Goal: Check status: Check status

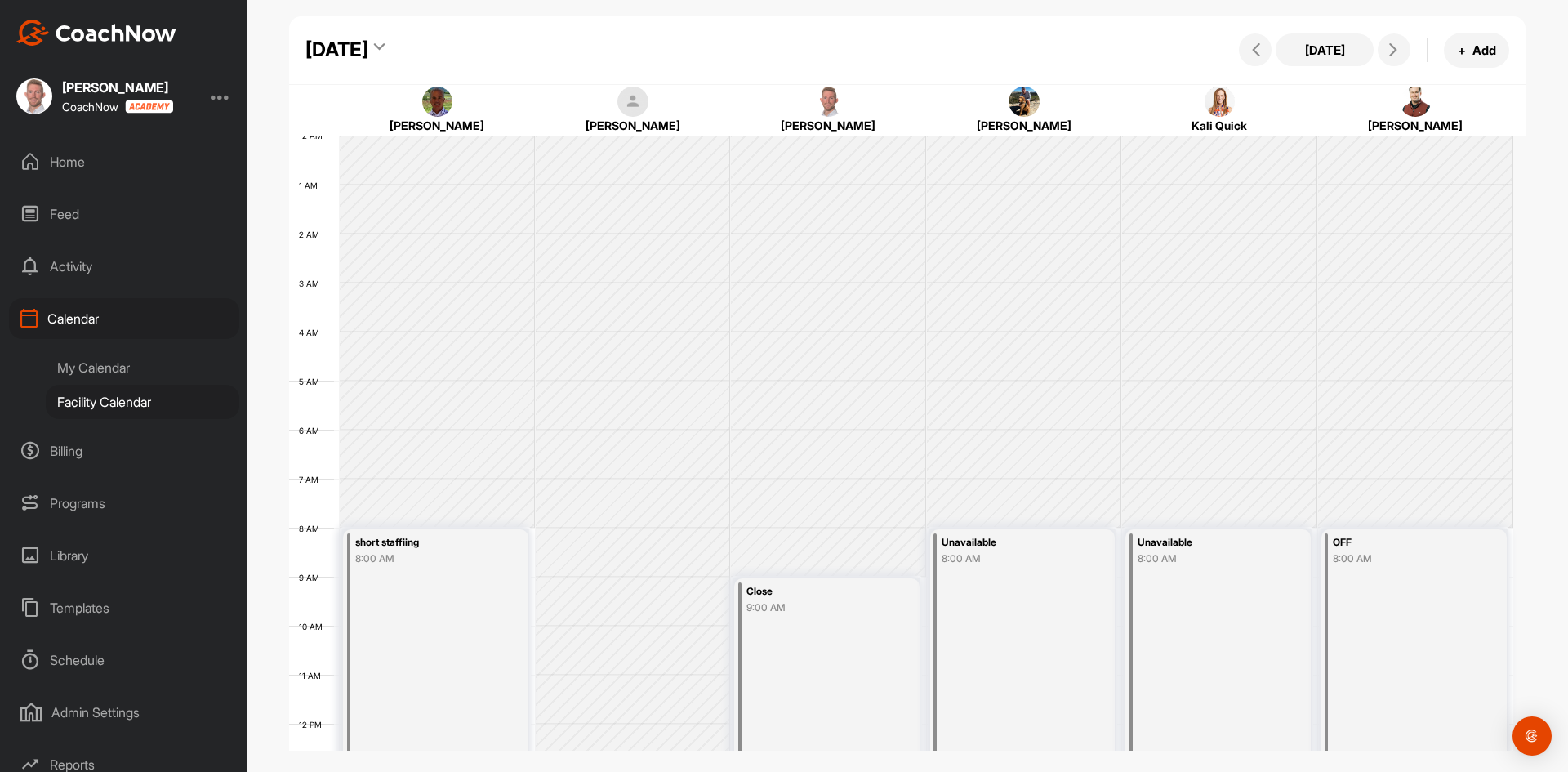
scroll to position [282, 0]
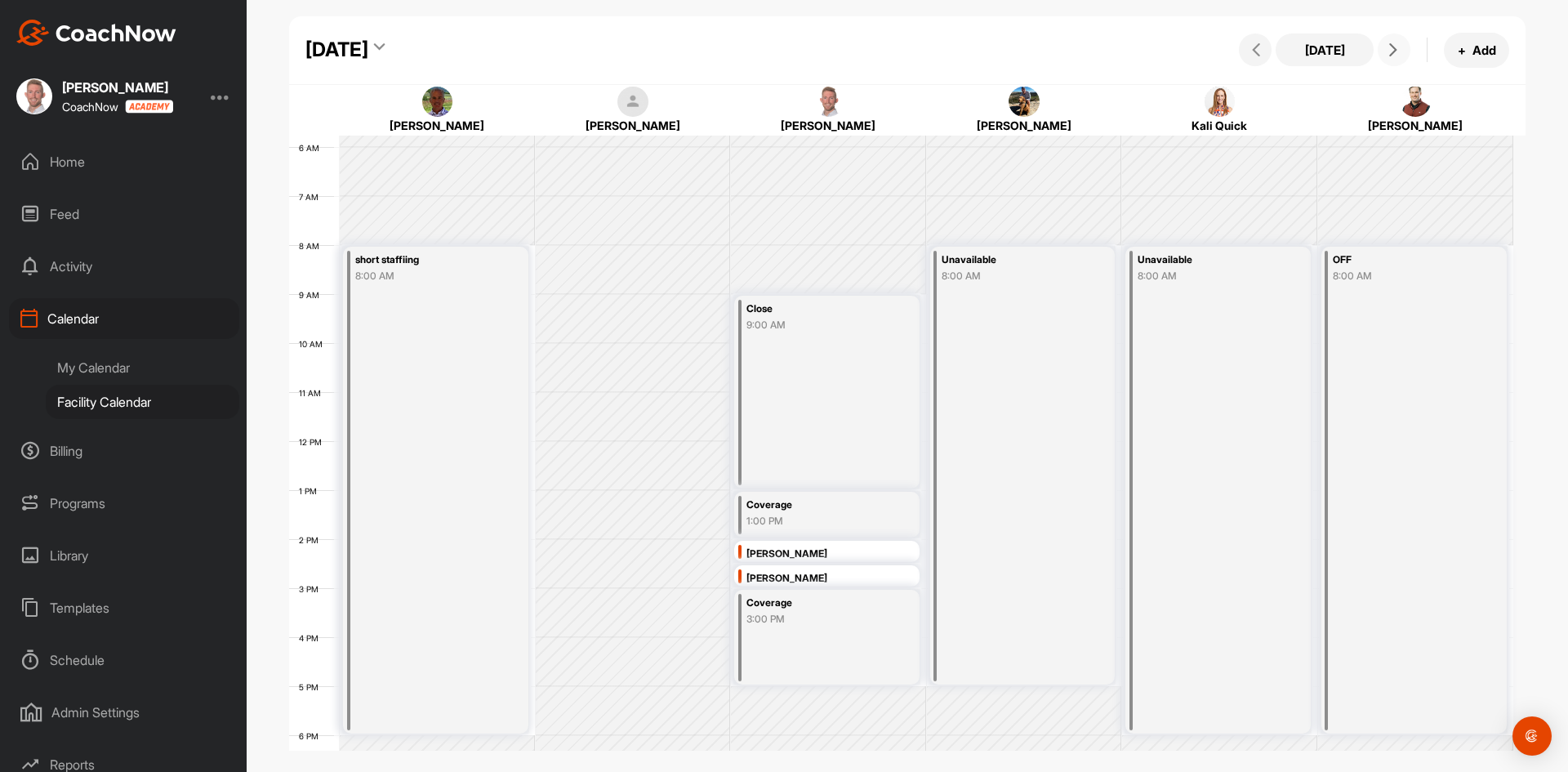
click at [1401, 53] on span at bounding box center [1395, 50] width 20 height 13
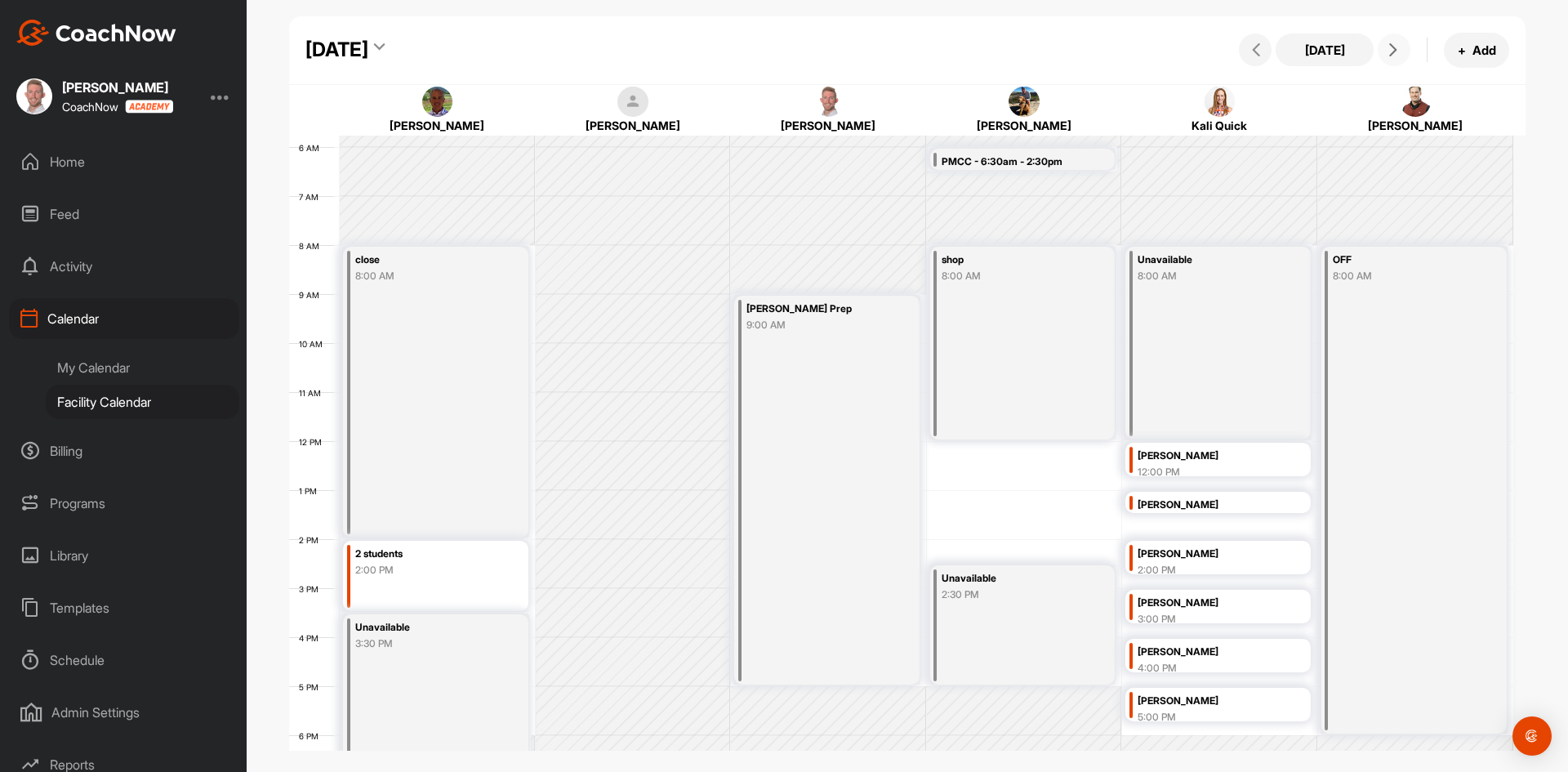
click at [465, 579] on div "2 students 2:00 PM" at bounding box center [427, 563] width 143 height 37
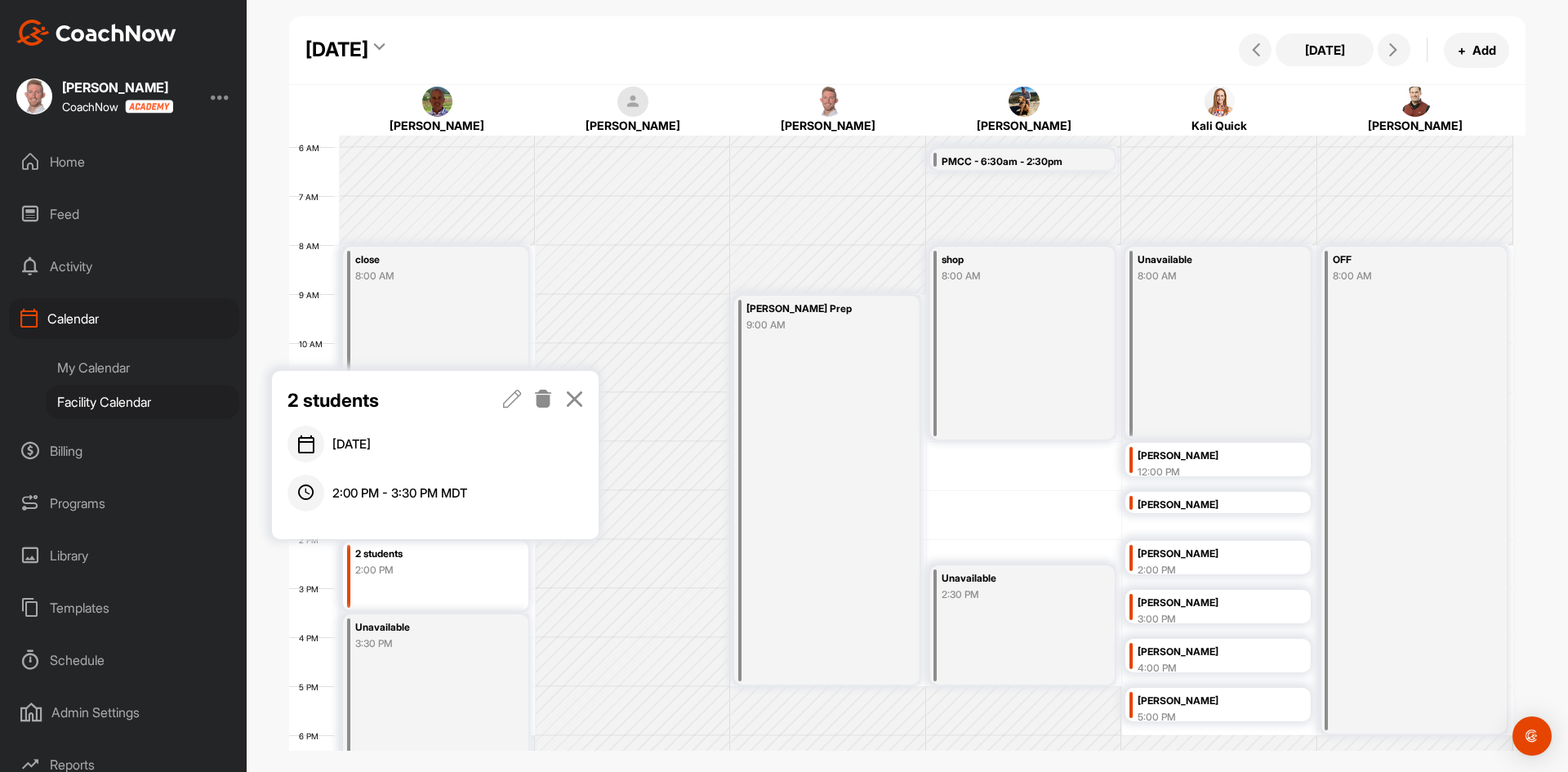
click at [515, 399] on icon at bounding box center [512, 399] width 19 height 18
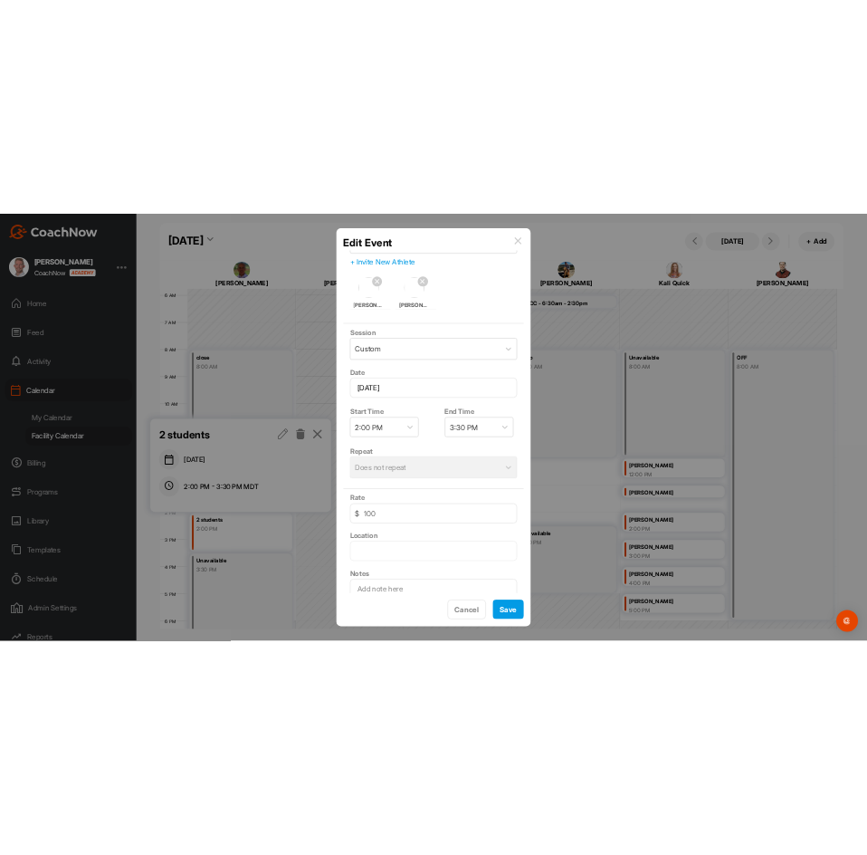
scroll to position [0, 0]
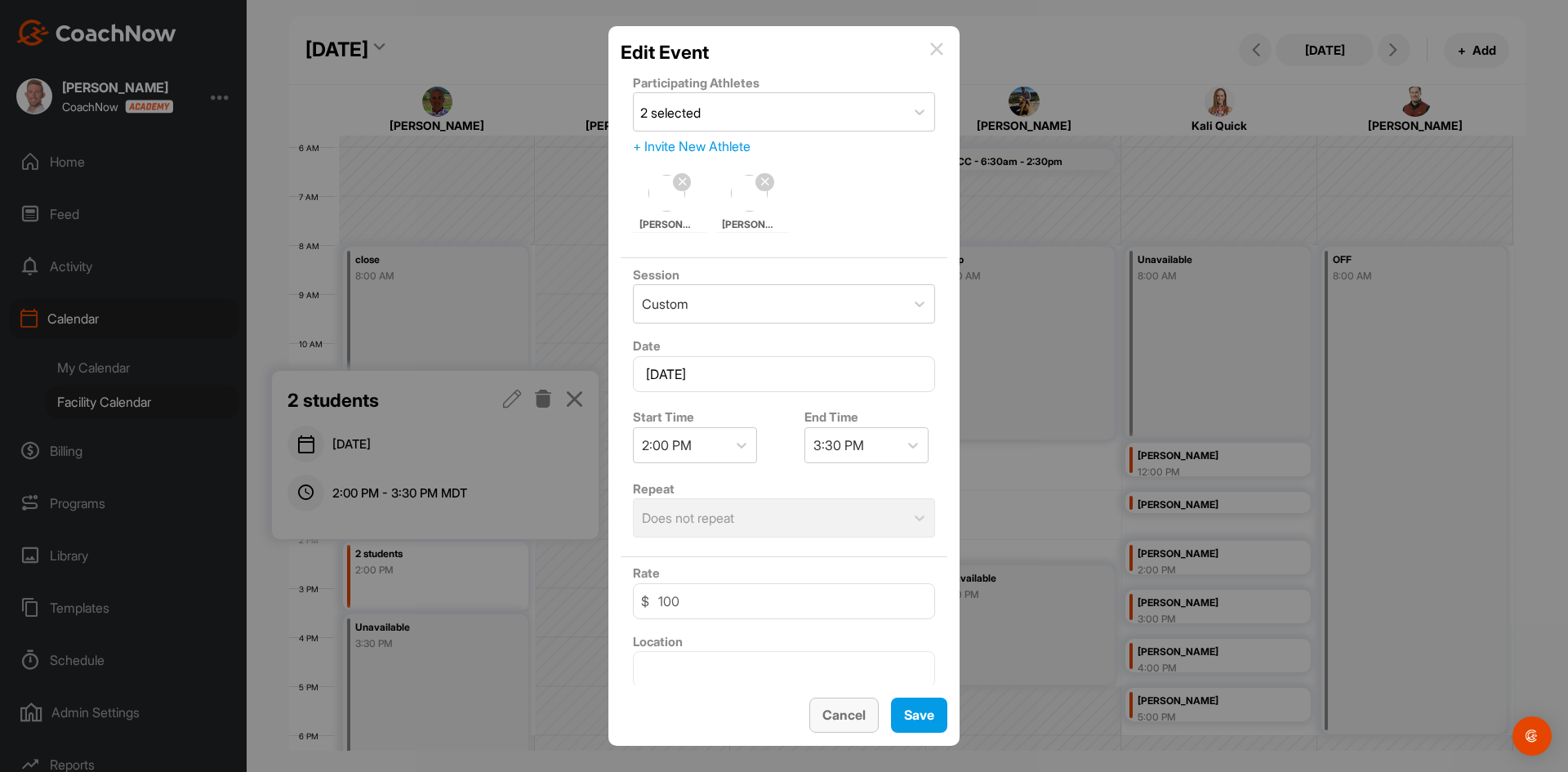
click at [866, 712] on button "Cancel" at bounding box center [844, 714] width 69 height 35
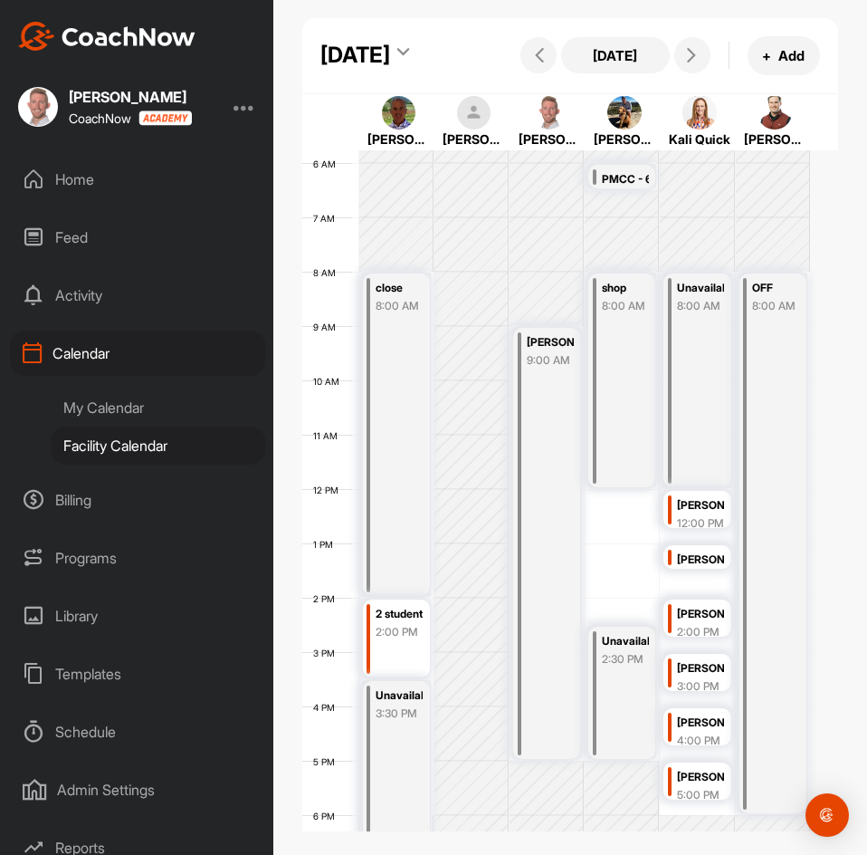
click at [713, 625] on div "[PERSON_NAME]" at bounding box center [700, 614] width 47 height 21
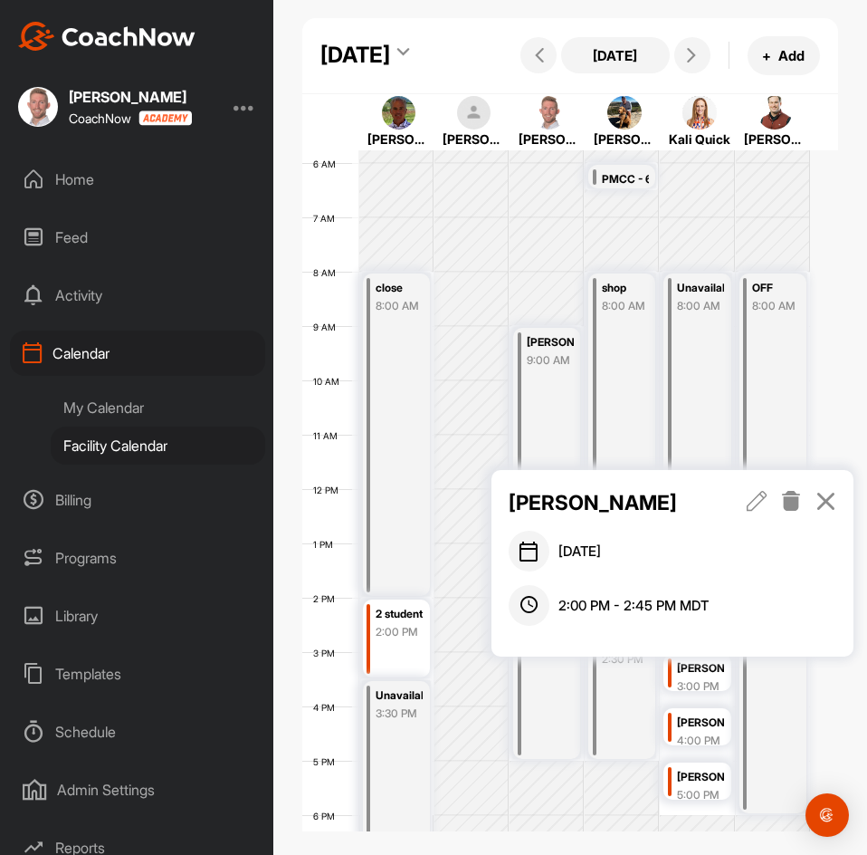
click at [825, 498] on icon at bounding box center [826, 501] width 21 height 20
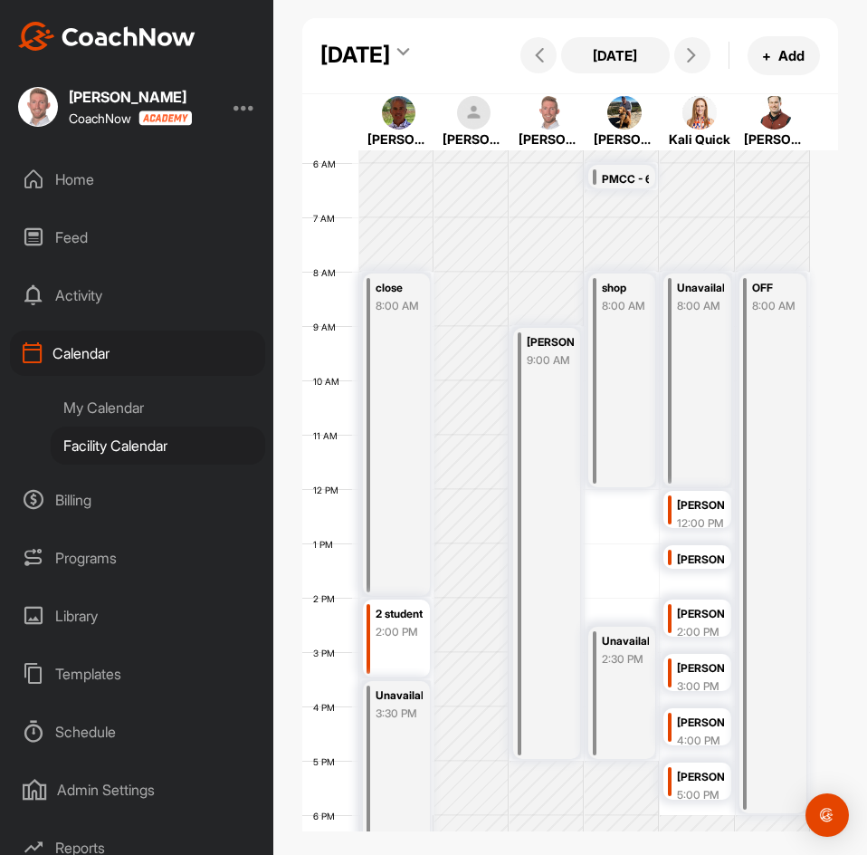
click at [692, 733] on div "[PERSON_NAME]" at bounding box center [700, 722] width 47 height 21
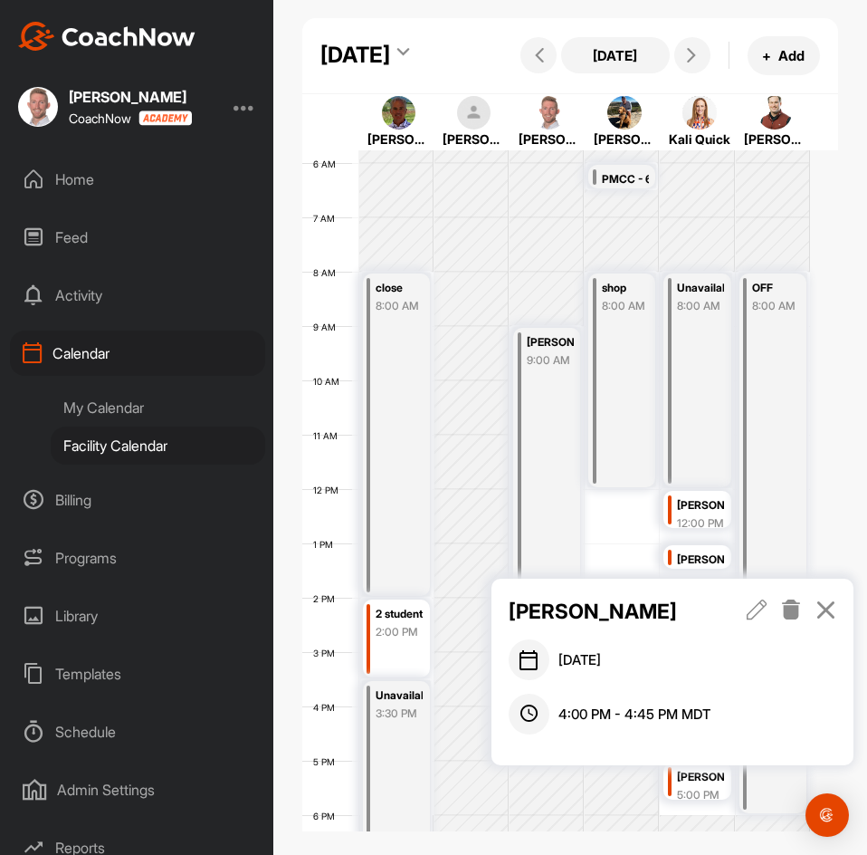
click at [696, 788] on div "[PERSON_NAME]" at bounding box center [700, 777] width 47 height 21
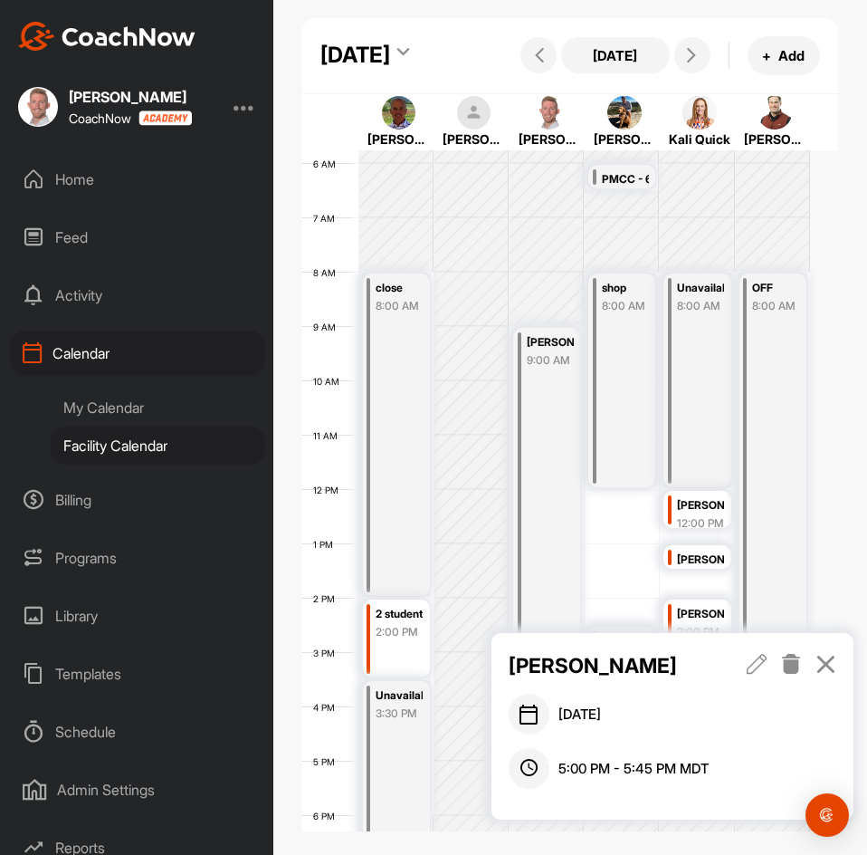
click at [830, 662] on icon at bounding box center [826, 664] width 21 height 20
